Goal: Information Seeking & Learning: Learn about a topic

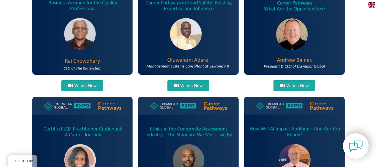
scroll to position [251, 0]
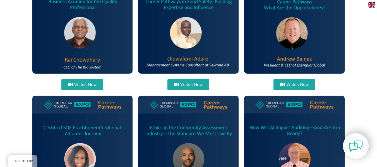
click at [290, 86] on span "Watch Now" at bounding box center [297, 85] width 22 height 4
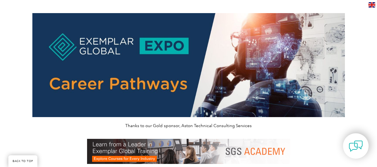
scroll to position [0, 0]
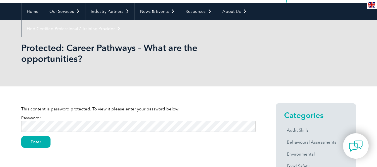
scroll to position [62, 0]
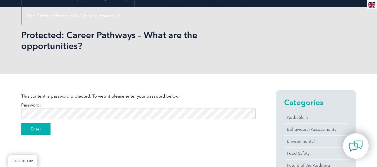
click at [29, 129] on input "Enter" at bounding box center [35, 129] width 29 height 12
